Goal: Navigation & Orientation: Find specific page/section

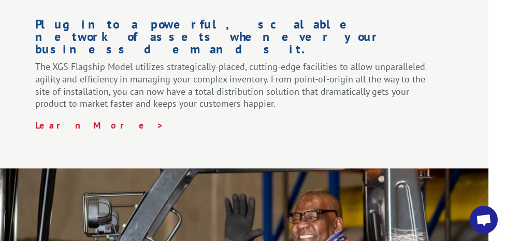
scroll to position [1843, 17]
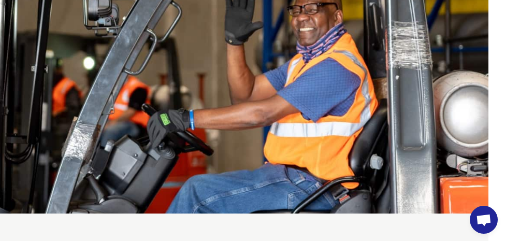
scroll to position [2042, 17]
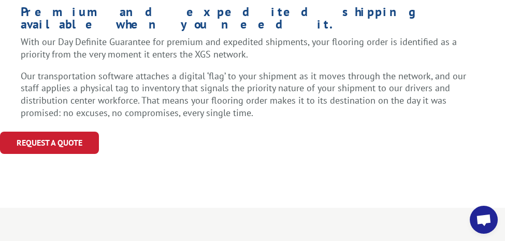
scroll to position [1436, 6]
